Goal: Navigation & Orientation: Find specific page/section

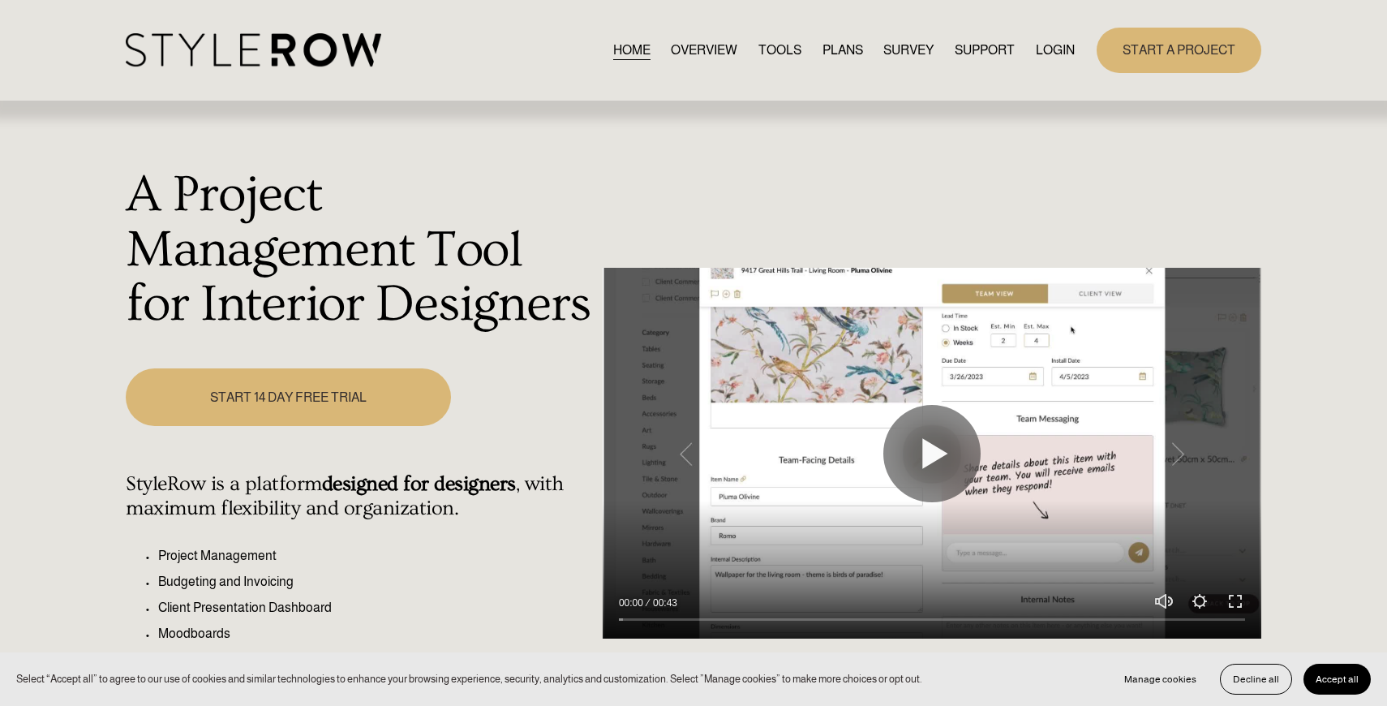
click at [1045, 54] on link "LOGIN" at bounding box center [1055, 50] width 39 height 22
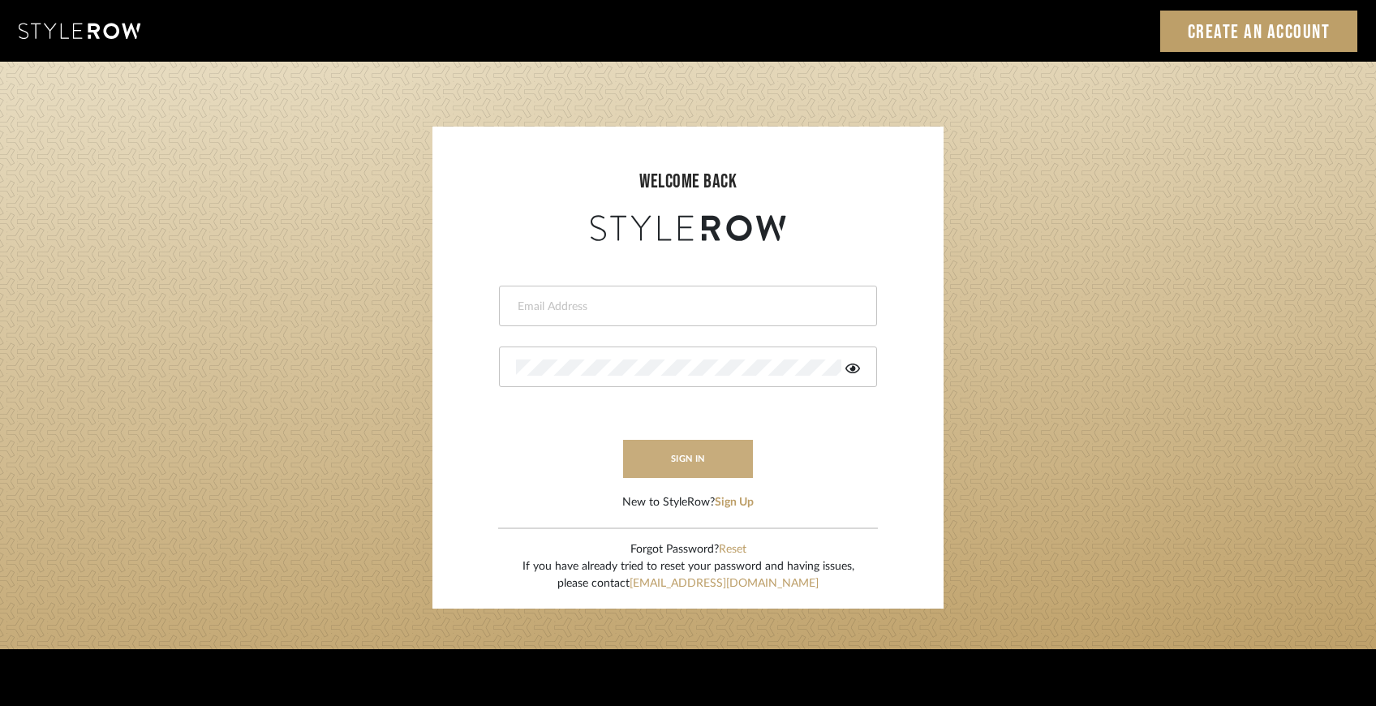
type input "[EMAIL_ADDRESS][DOMAIN_NAME]"
click at [727, 452] on button "sign in" at bounding box center [688, 459] width 130 height 38
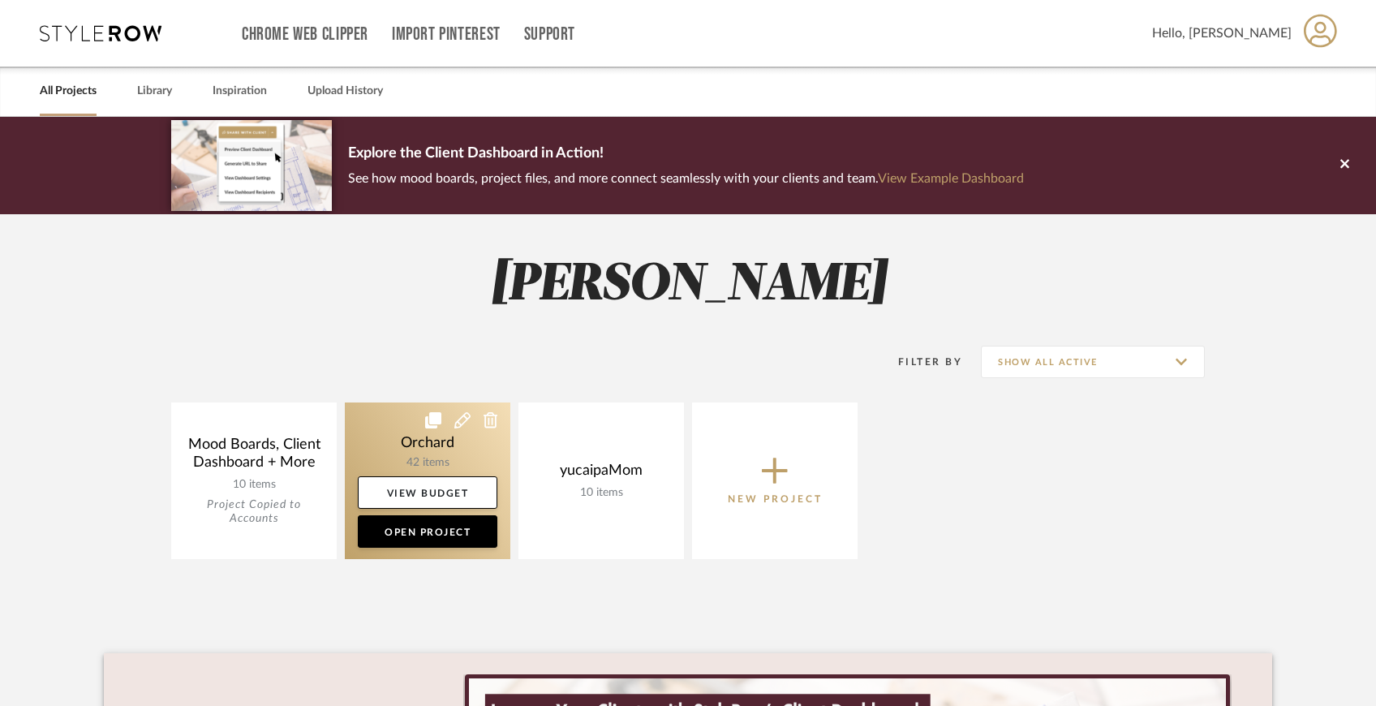
click at [452, 446] on link at bounding box center [427, 480] width 165 height 157
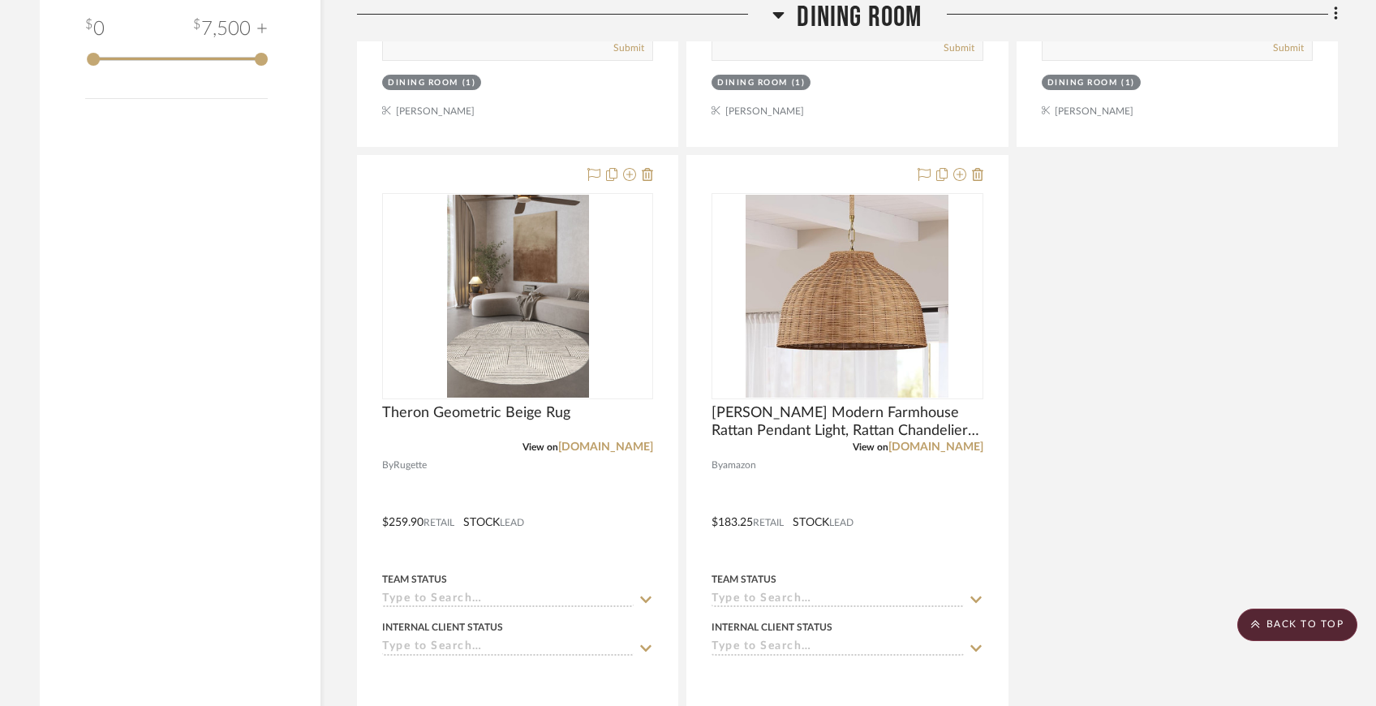
scroll to position [2566, 0]
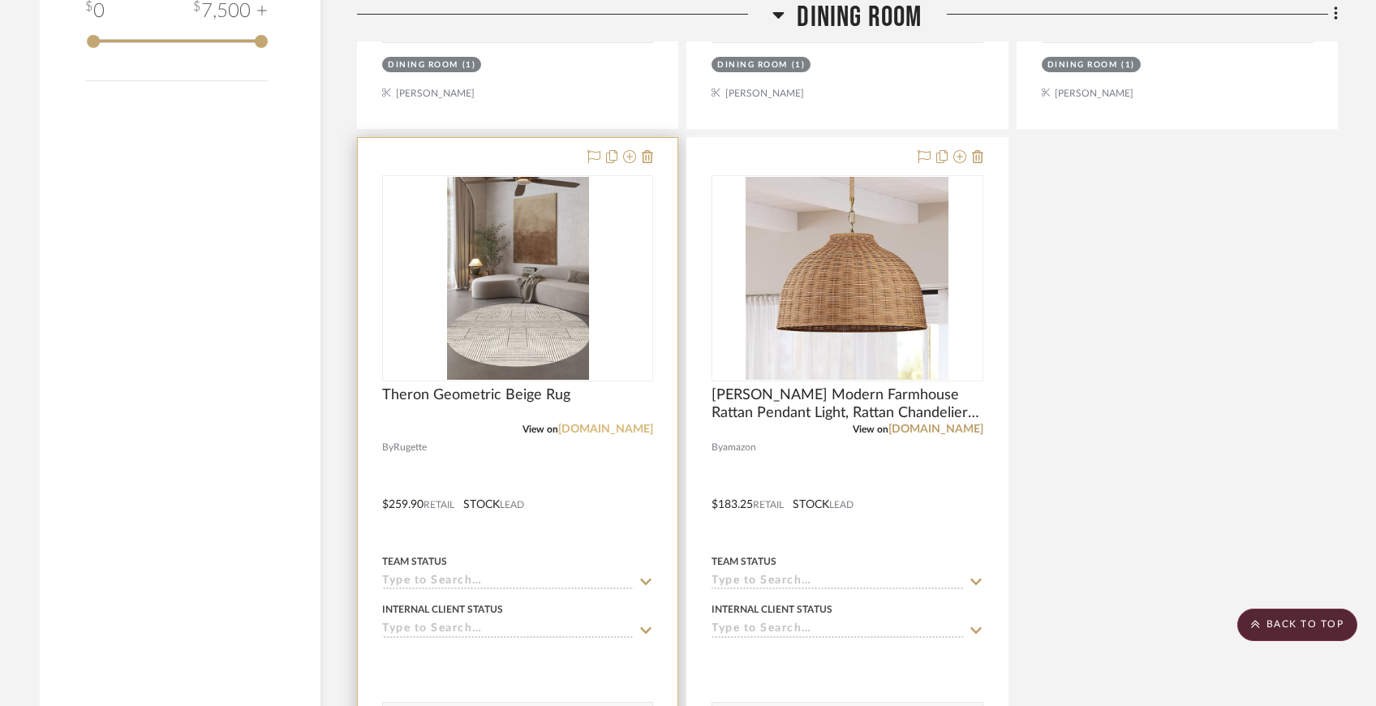
click at [600, 432] on link "rugette.com" at bounding box center [605, 428] width 95 height 11
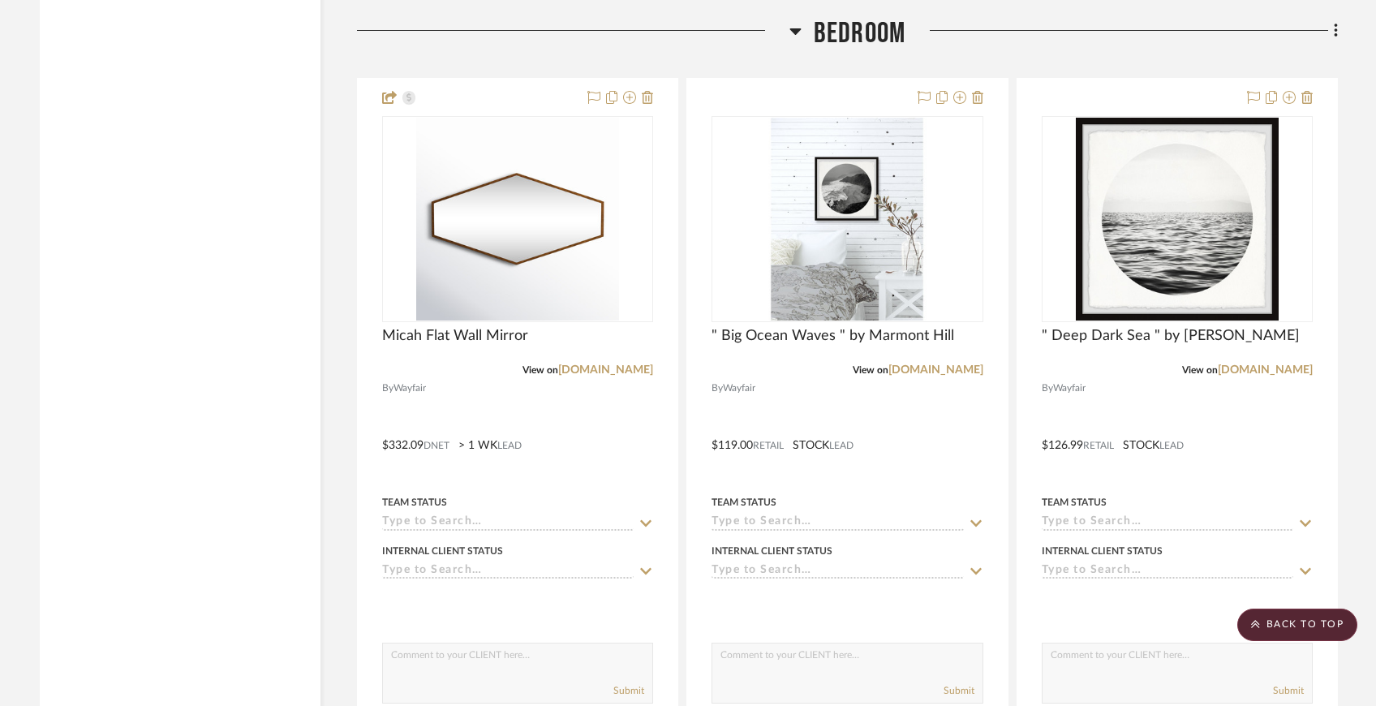
scroll to position [5721, 0]
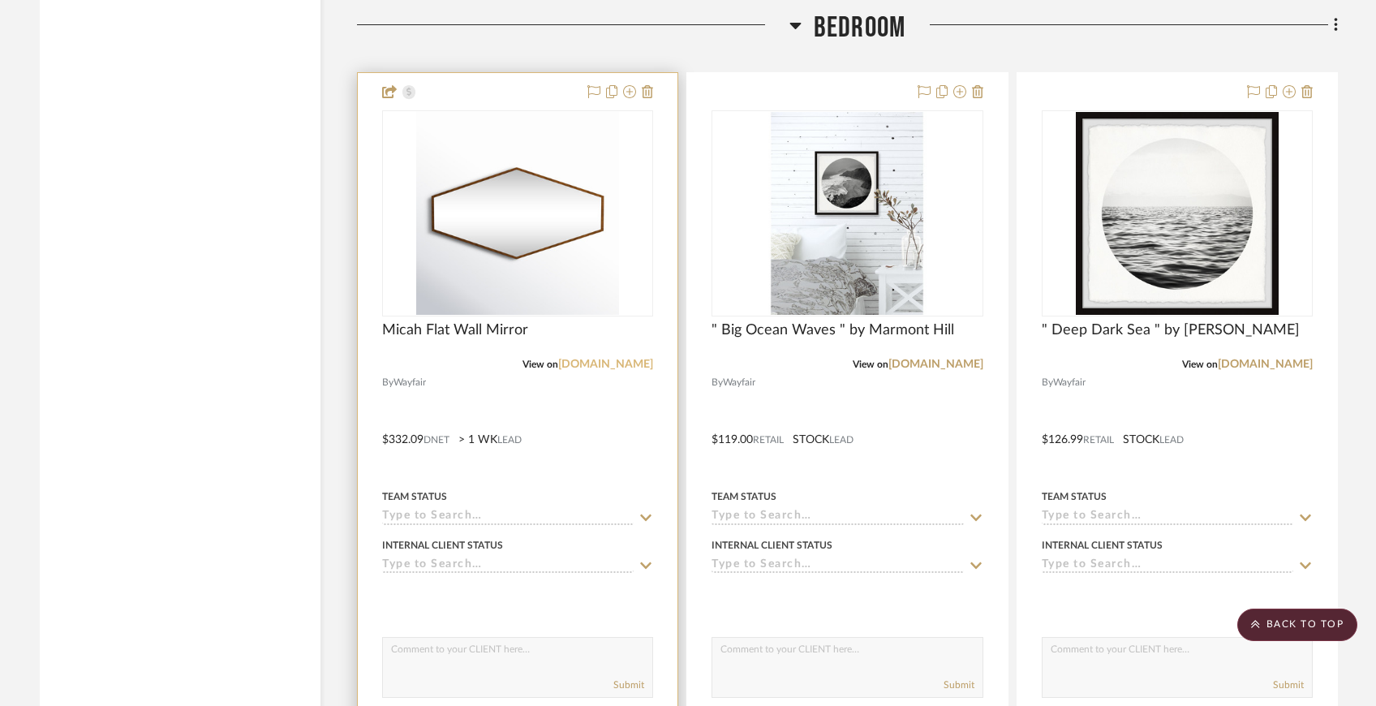
click at [595, 359] on link "allmodern.com" at bounding box center [605, 364] width 95 height 11
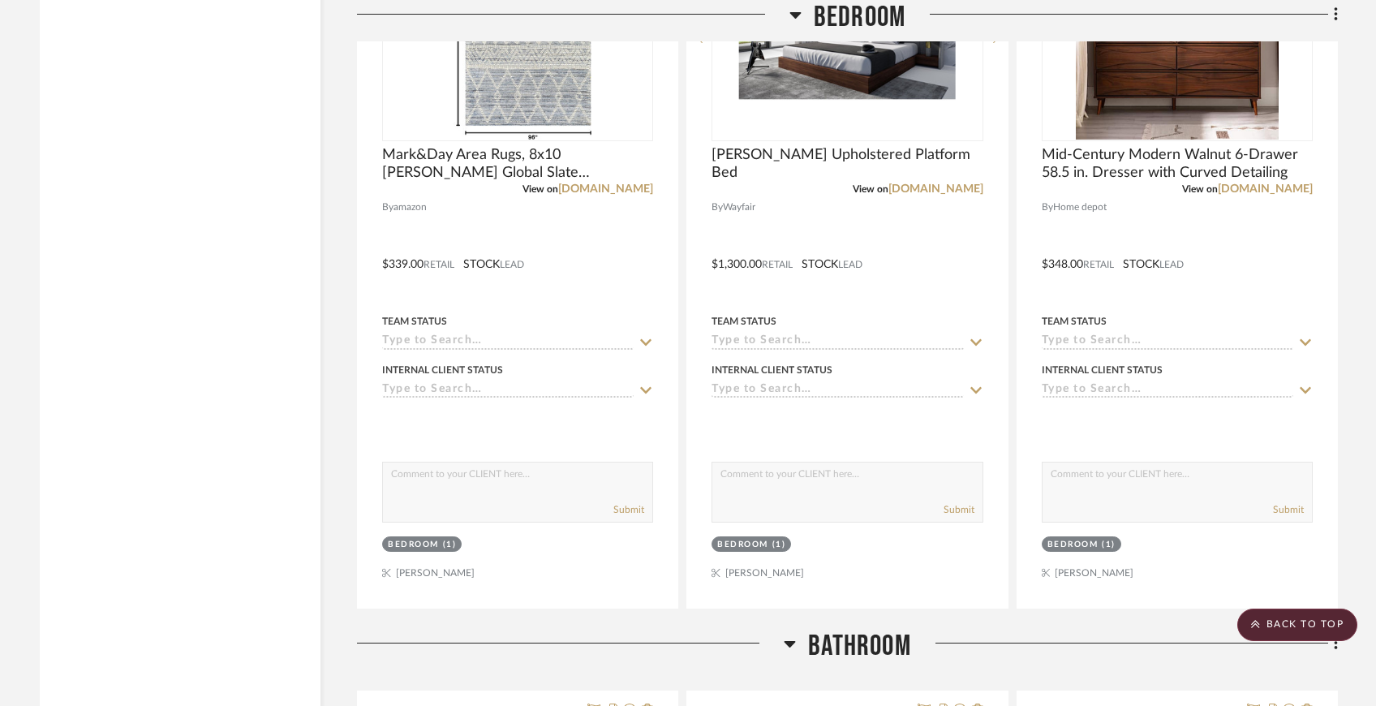
scroll to position [6545, 0]
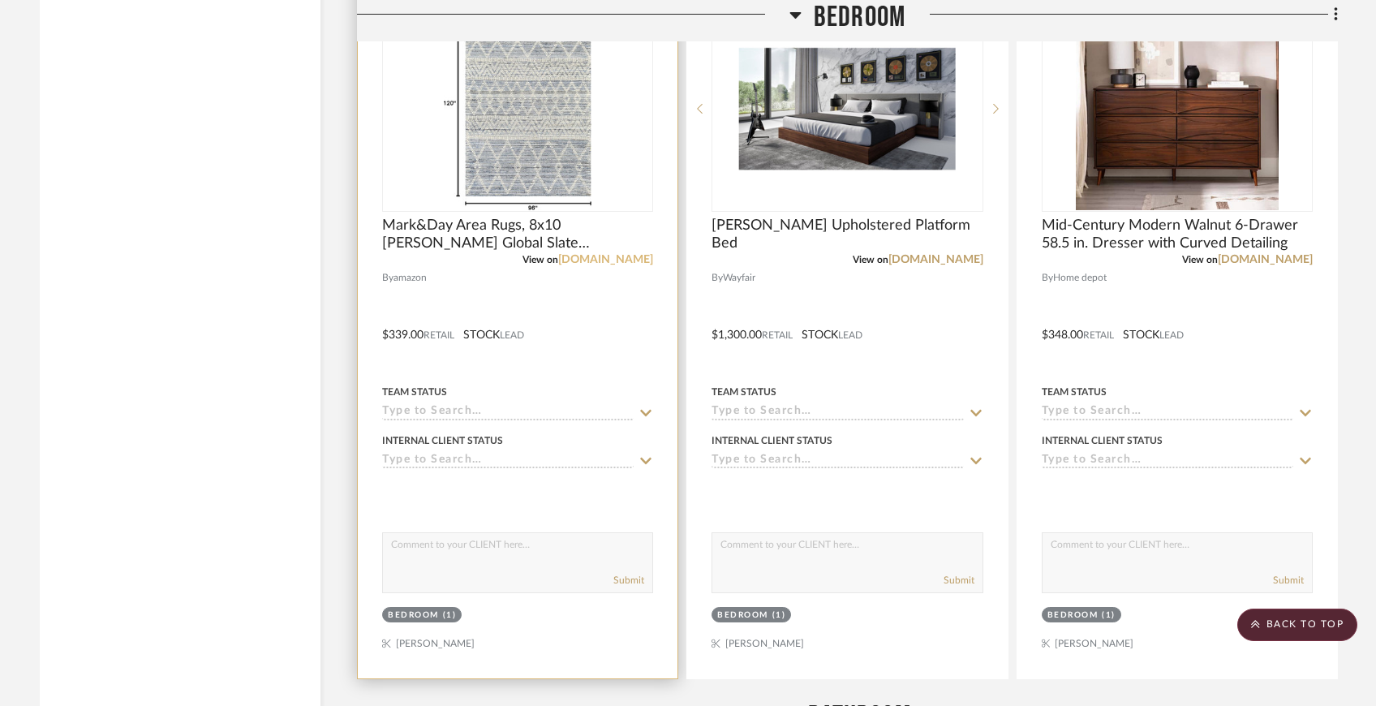
click at [638, 256] on link "amazon.com" at bounding box center [605, 259] width 95 height 11
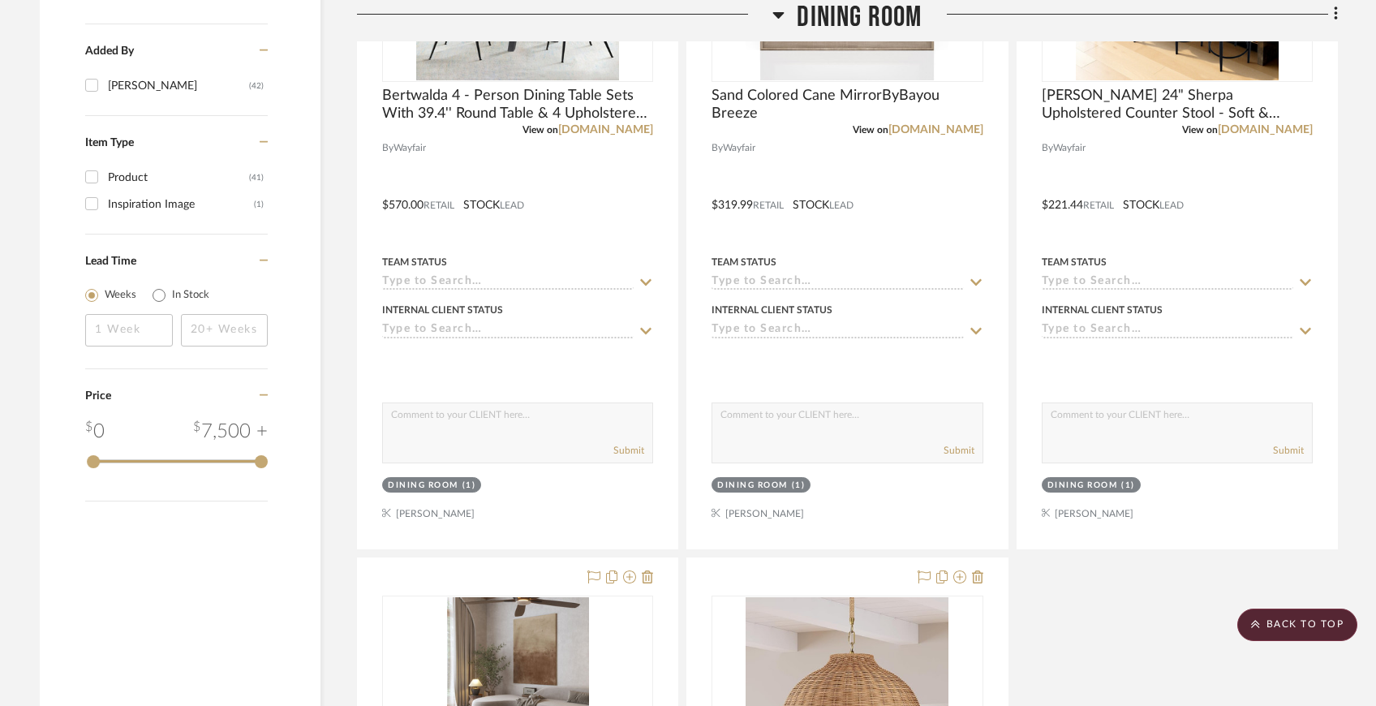
scroll to position [2144, 0]
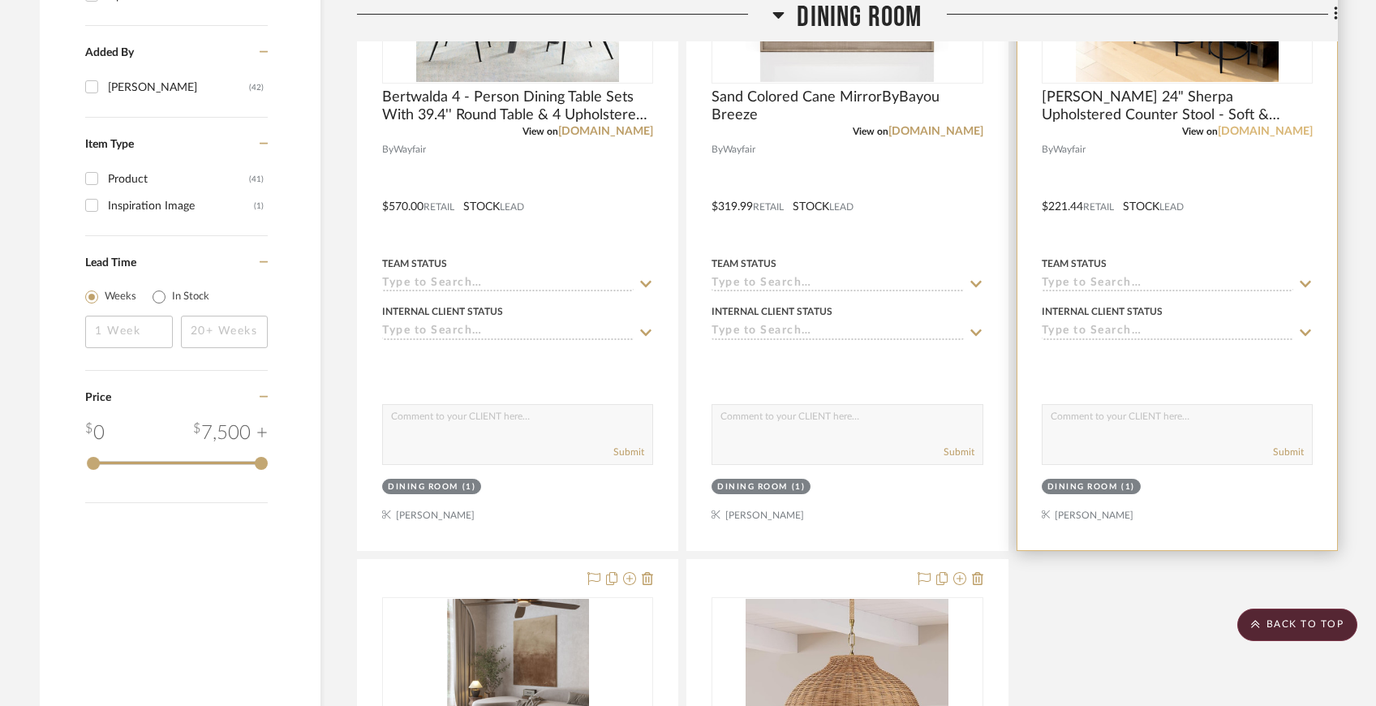
click at [1293, 131] on link "wayfair.com" at bounding box center [1265, 131] width 95 height 11
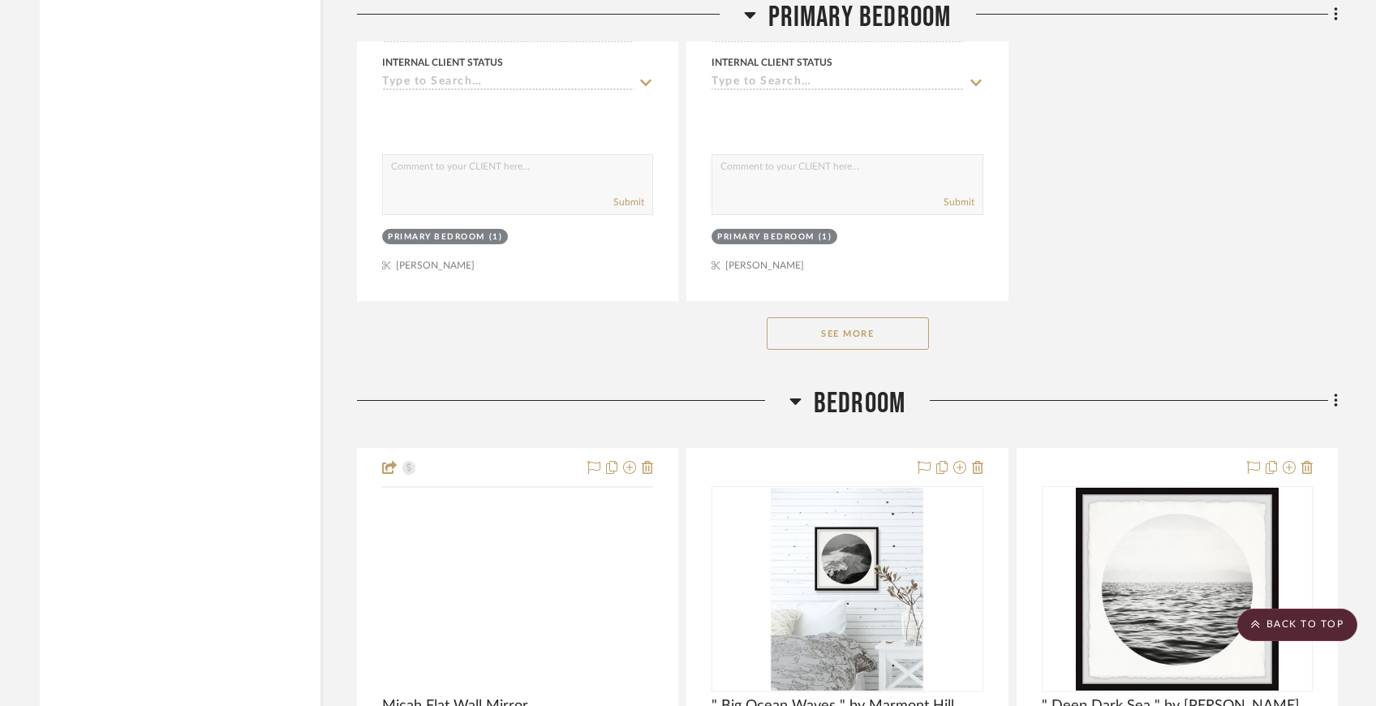
scroll to position [5567, 0]
